Goal: Task Accomplishment & Management: Manage account settings

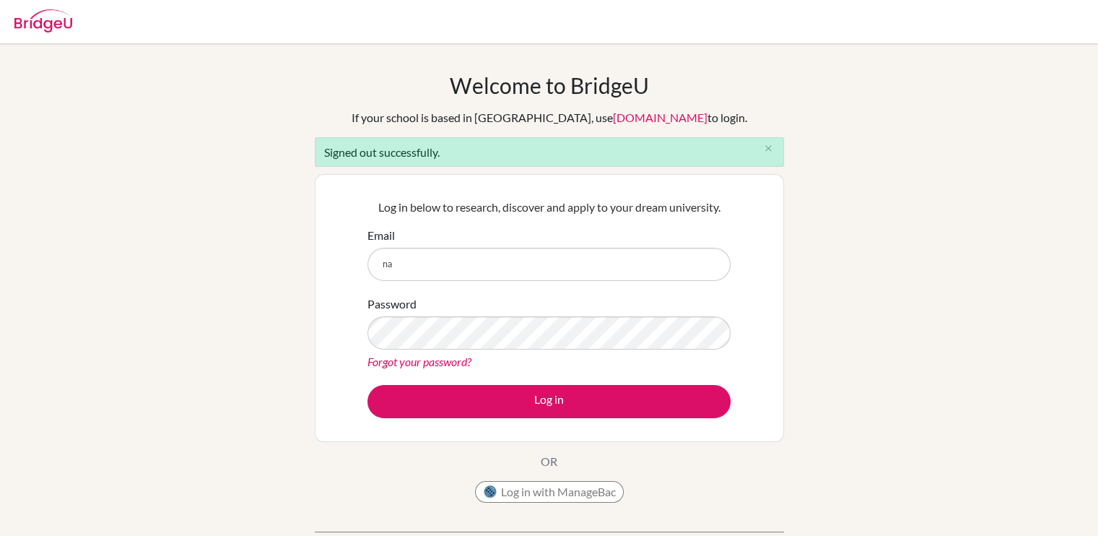
type input "n"
type input "[EMAIL_ADDRESS][DOMAIN_NAME]"
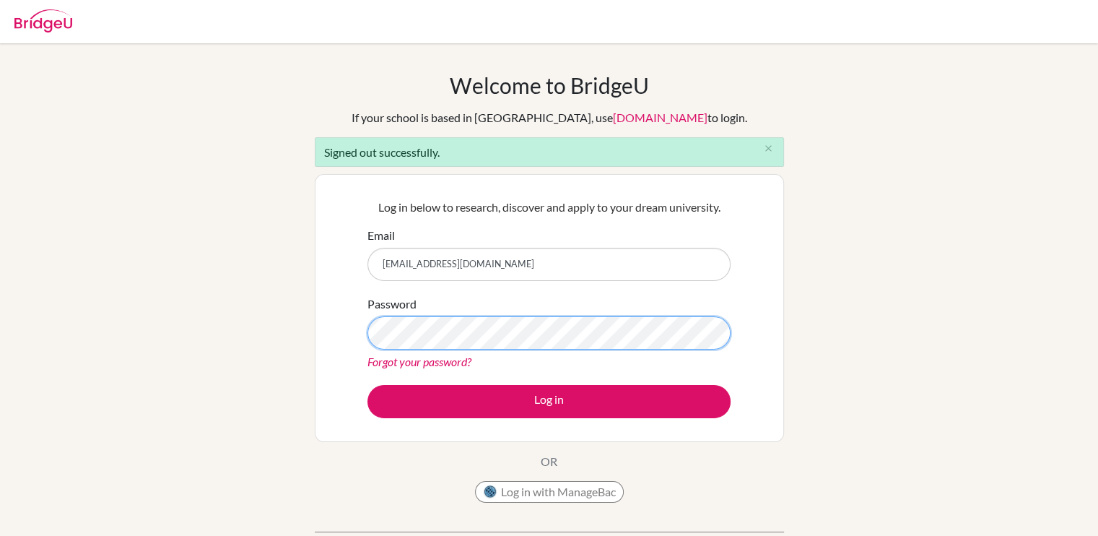
click at [368, 385] on button "Log in" at bounding box center [549, 401] width 363 height 33
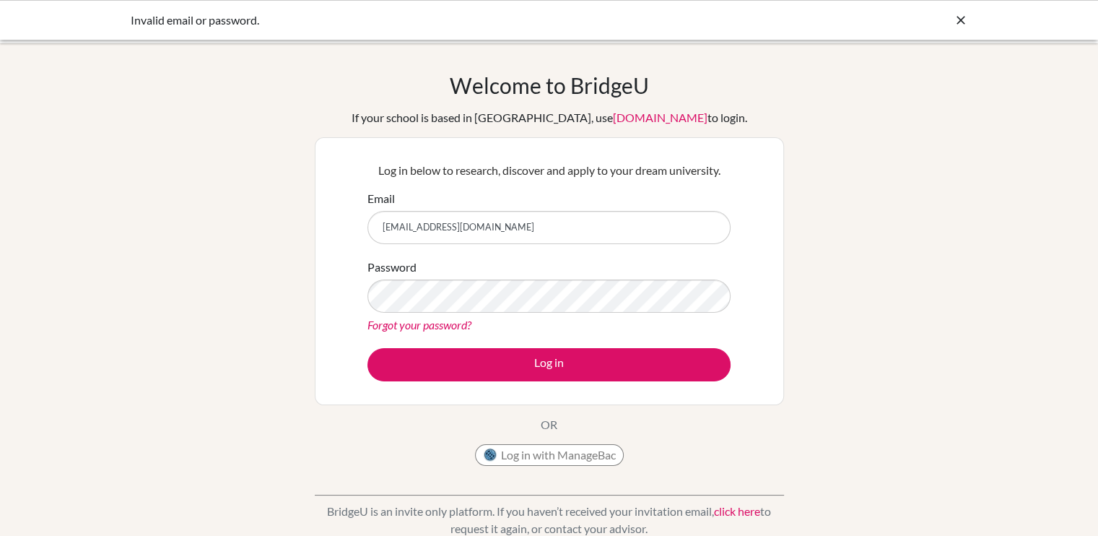
type input "[EMAIL_ADDRESS][DOMAIN_NAME]"
click at [368, 348] on button "Log in" at bounding box center [549, 364] width 363 height 33
drag, startPoint x: 505, startPoint y: 224, endPoint x: 340, endPoint y: 222, distance: 164.7
click at [340, 222] on div "Log in below to research, discover and apply to your dream university. Email [E…" at bounding box center [549, 271] width 469 height 268
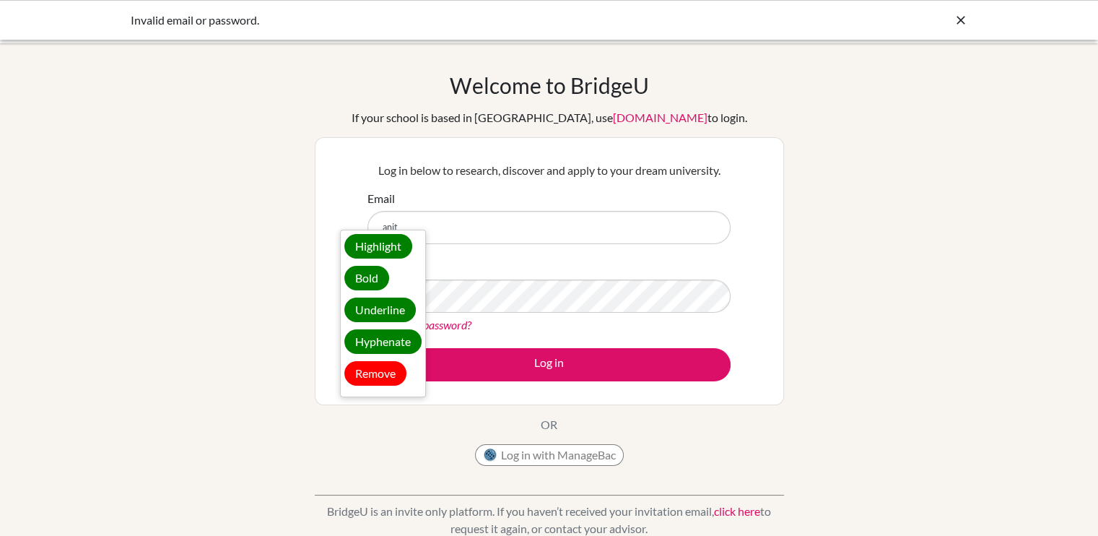
type input "[EMAIL_ADDRESS][DOMAIN_NAME]"
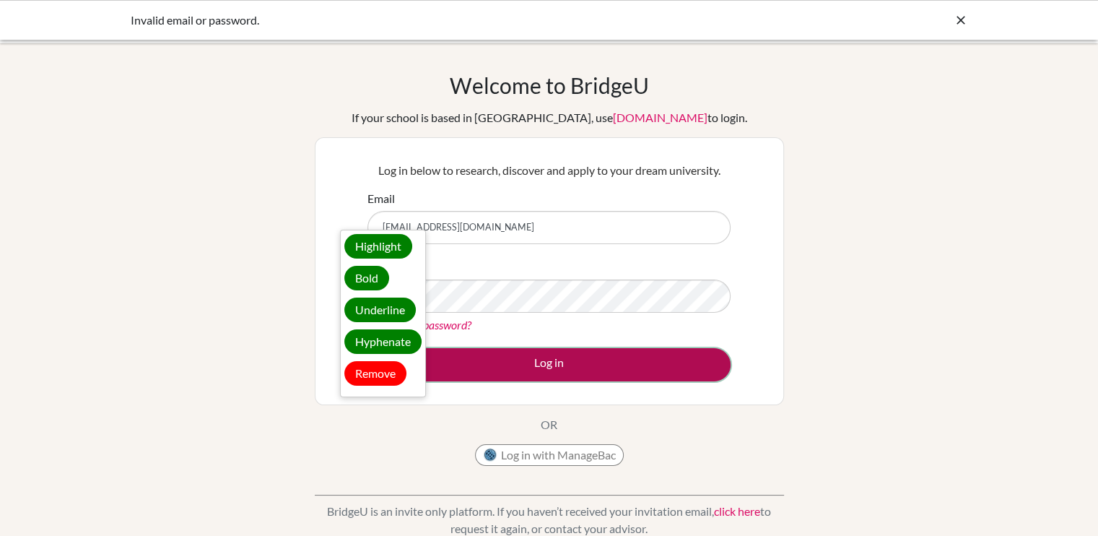
click at [544, 362] on button "Log in" at bounding box center [549, 364] width 363 height 33
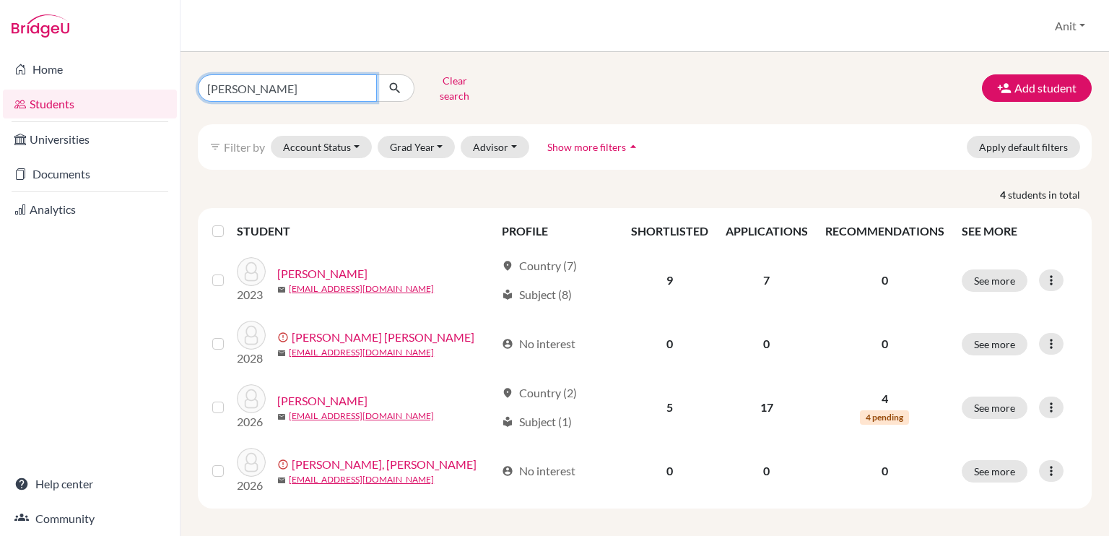
click at [363, 81] on input "jaiveer" at bounding box center [287, 87] width 179 height 27
type input "malishka"
click at [398, 92] on icon "submit" at bounding box center [395, 88] width 14 height 14
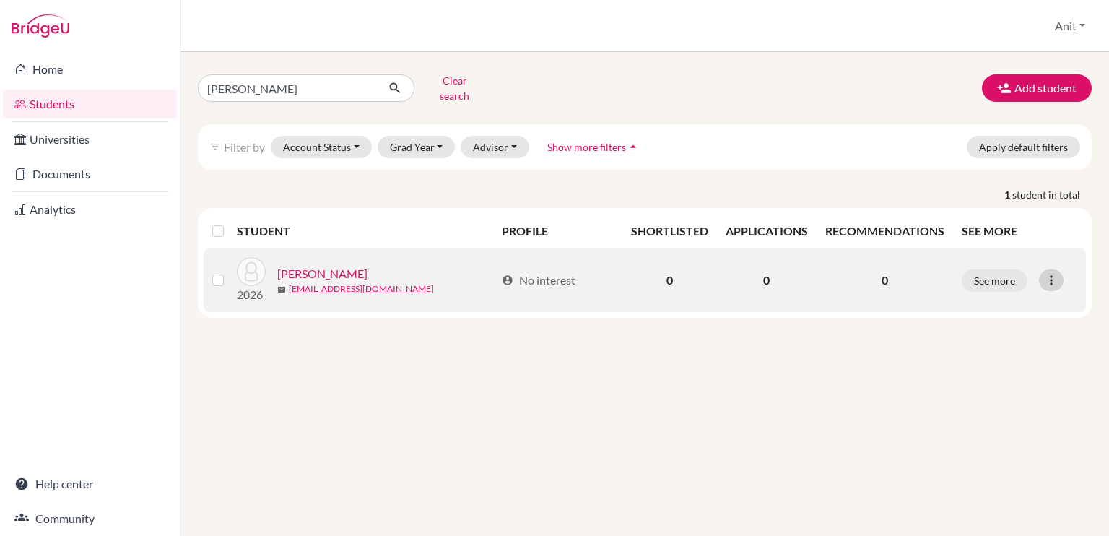
click at [1054, 287] on icon at bounding box center [1051, 280] width 14 height 14
click at [984, 368] on button "Reset Password" at bounding box center [989, 355] width 114 height 23
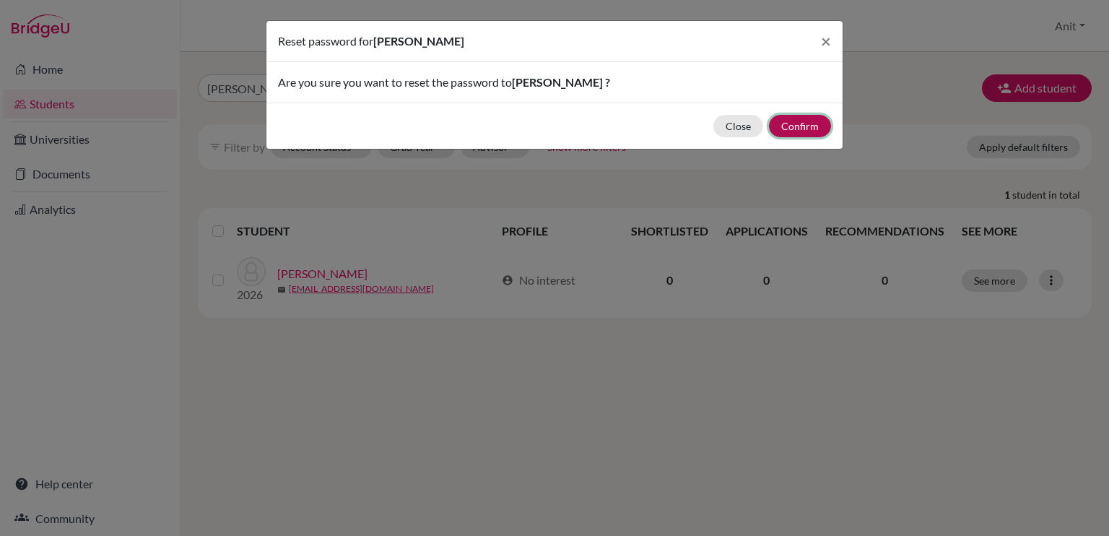
click at [803, 129] on button "Confirm" at bounding box center [800, 126] width 62 height 22
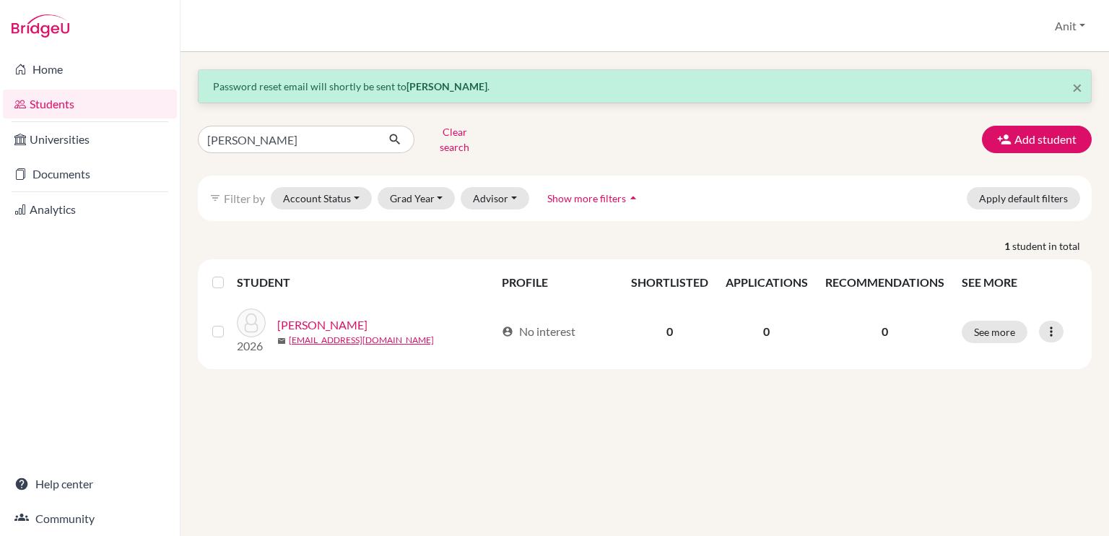
click at [488, 470] on div "× Password reset email will shortly be sent to Malishka Singh . malishka Clear …" at bounding box center [645, 294] width 929 height 484
click at [64, 64] on link "Home" at bounding box center [90, 69] width 174 height 29
